Goal: Transaction & Acquisition: Book appointment/travel/reservation

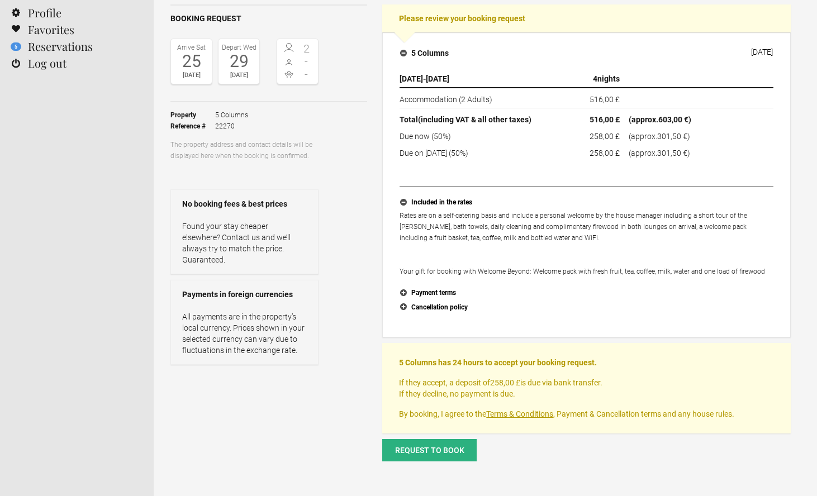
scroll to position [90, 0]
click at [443, 449] on span "Request to book" at bounding box center [429, 450] width 69 height 9
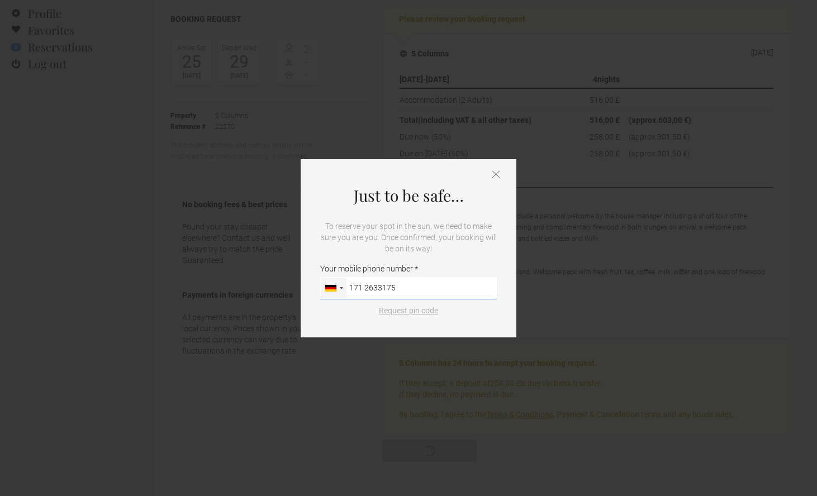
type input "171 2633175"
click at [426, 312] on button "Request pin code" at bounding box center [408, 310] width 73 height 11
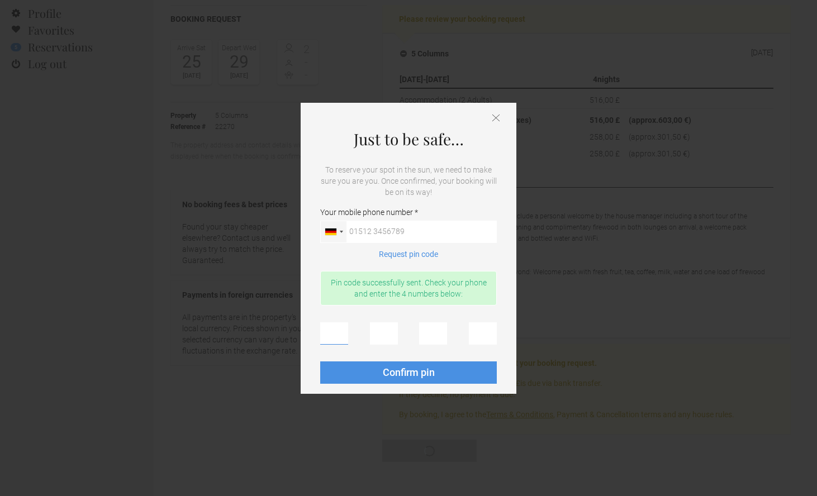
click at [338, 334] on input "text" at bounding box center [334, 333] width 28 height 22
type input "1"
type input "4"
type input "2"
type input "3"
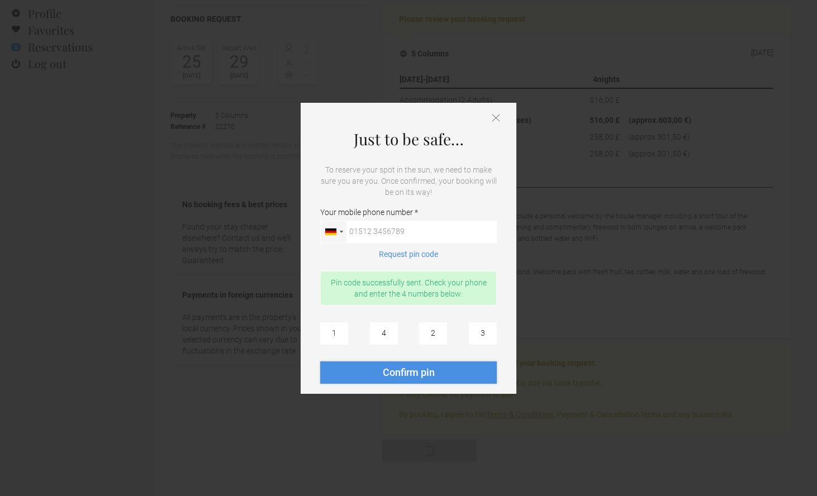
click at [401, 375] on span "Confirm pin" at bounding box center [409, 373] width 52 height 12
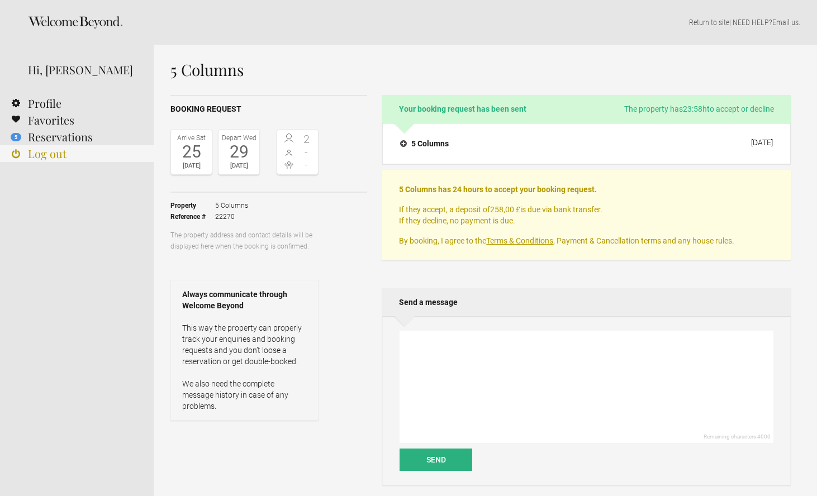
click at [60, 159] on link "Log out" at bounding box center [77, 153] width 154 height 17
